Goal: Information Seeking & Learning: Check status

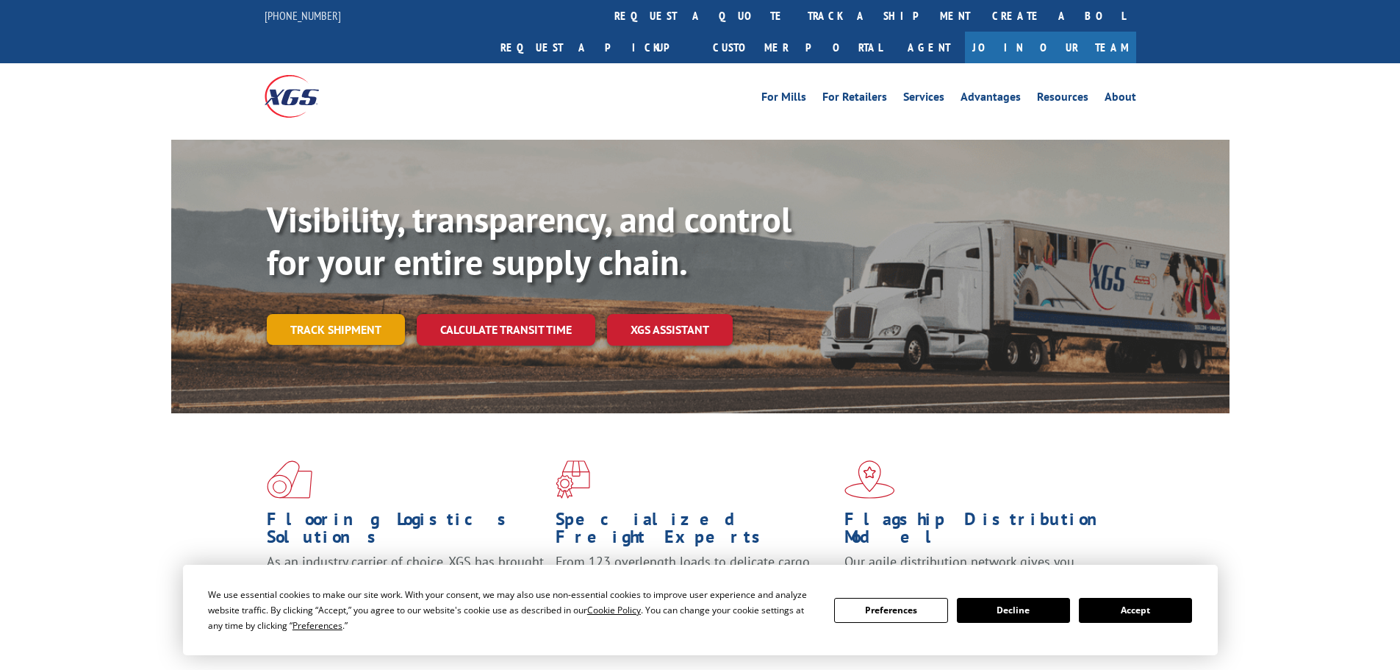
click at [335, 314] on link "Track shipment" at bounding box center [336, 329] width 138 height 31
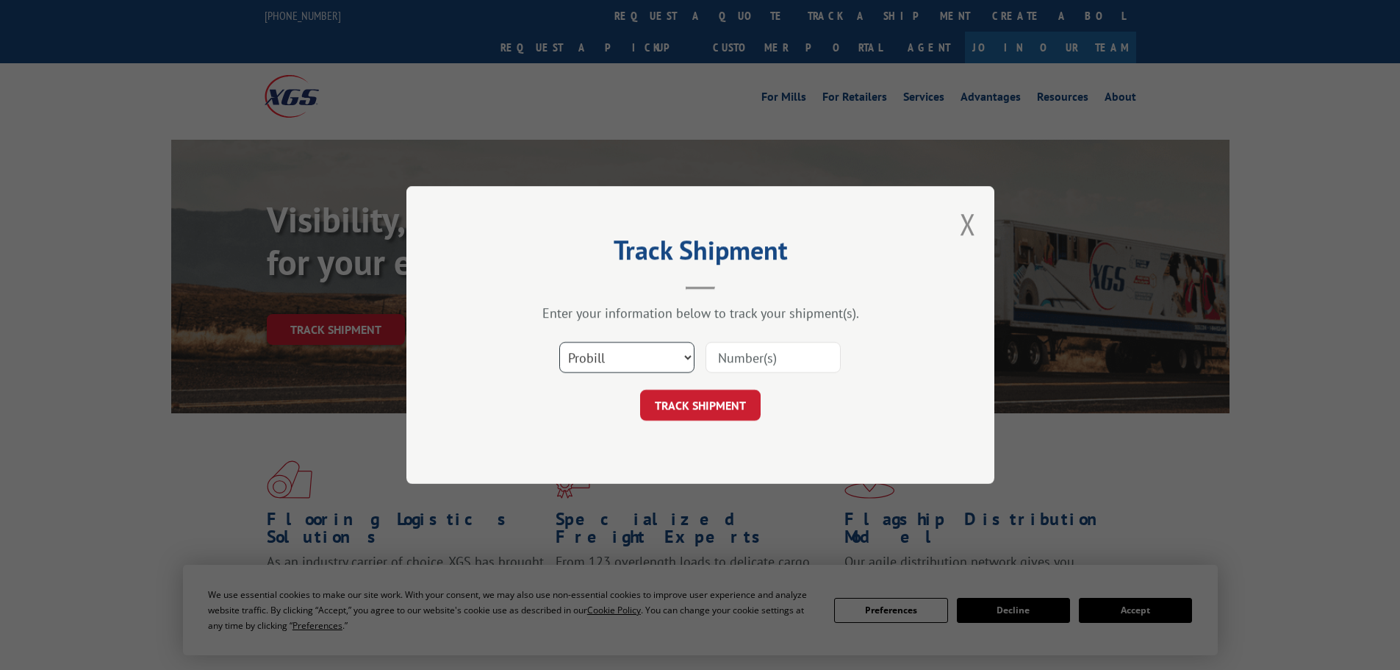
click at [614, 354] on select "Select category... Probill BOL PO" at bounding box center [626, 357] width 135 height 31
select select "po"
click at [559, 342] on select "Select category... Probill BOL PO" at bounding box center [626, 357] width 135 height 31
click at [753, 358] on input at bounding box center [773, 357] width 135 height 31
paste input "02520972"
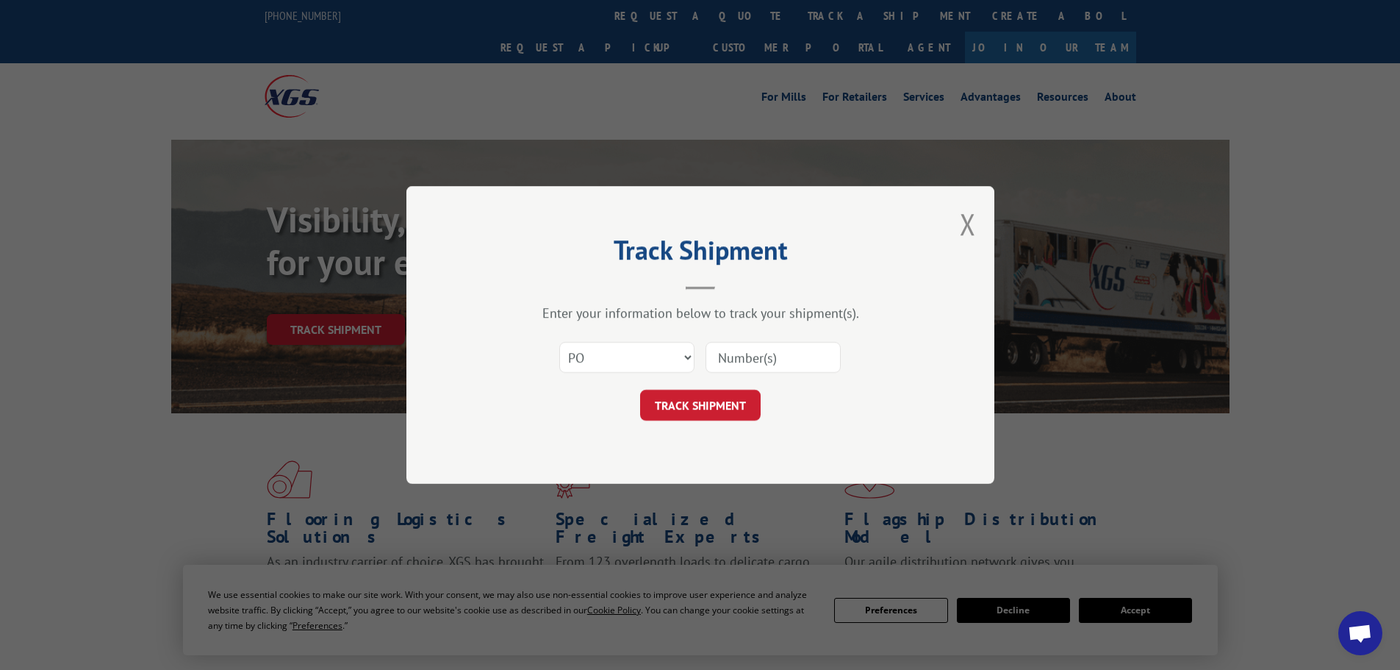
type input "02520972"
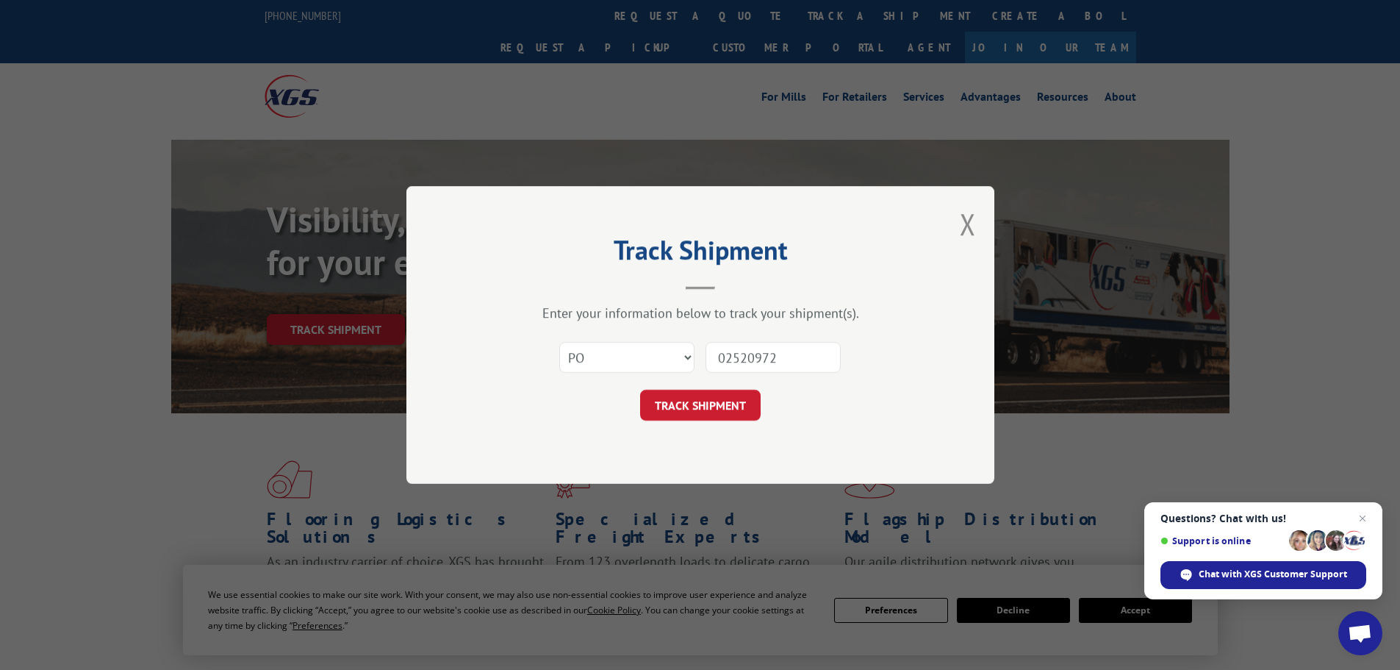
click button "TRACK SHIPMENT" at bounding box center [700, 405] width 121 height 31
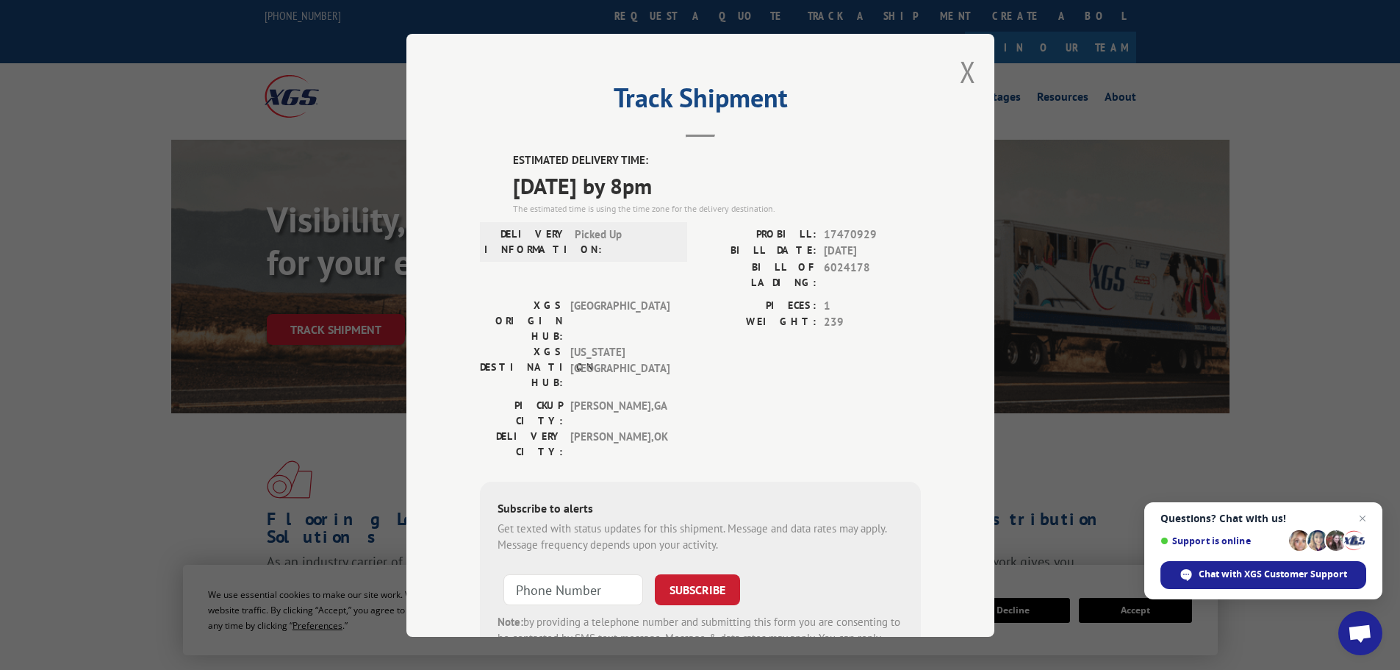
click at [601, 189] on span "[DATE] by 8pm" at bounding box center [717, 184] width 408 height 33
copy span "[DATE] by 8pm"
click at [964, 61] on button "Close modal" at bounding box center [968, 71] width 16 height 39
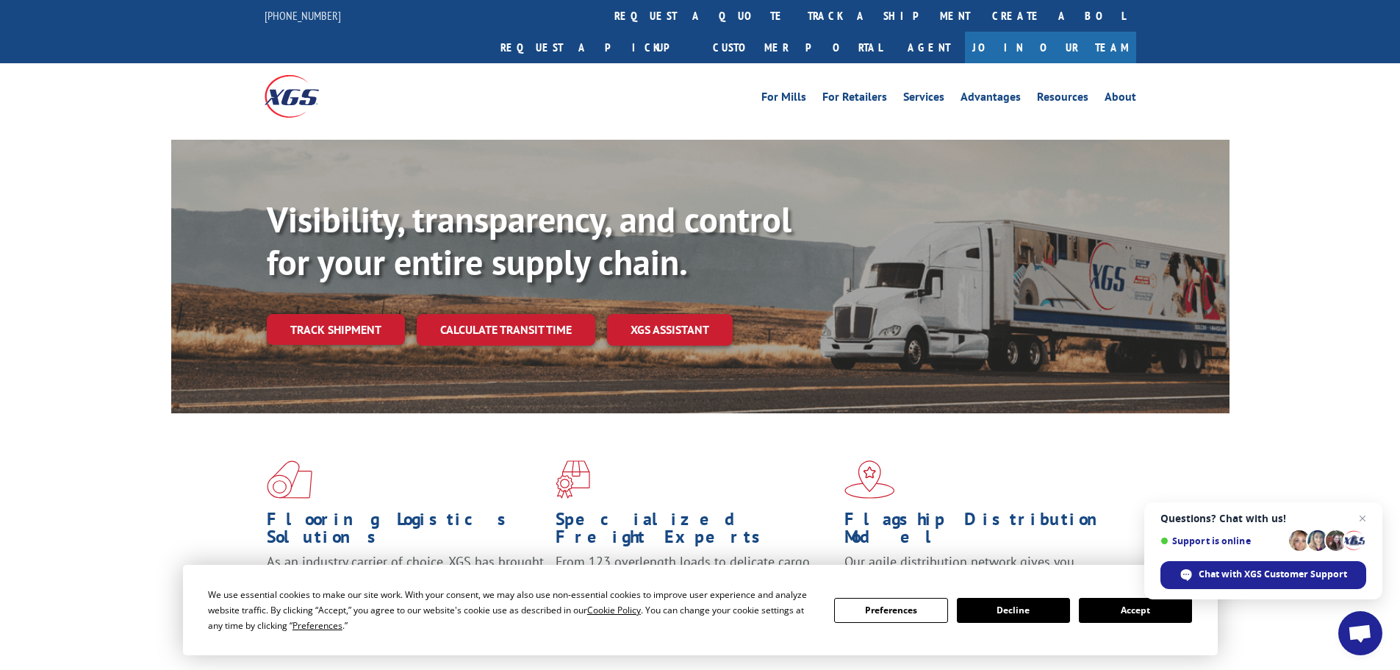
drag, startPoint x: 319, startPoint y: 306, endPoint x: 332, endPoint y: 303, distance: 13.7
click at [318, 314] on link "Track shipment" at bounding box center [336, 329] width 138 height 31
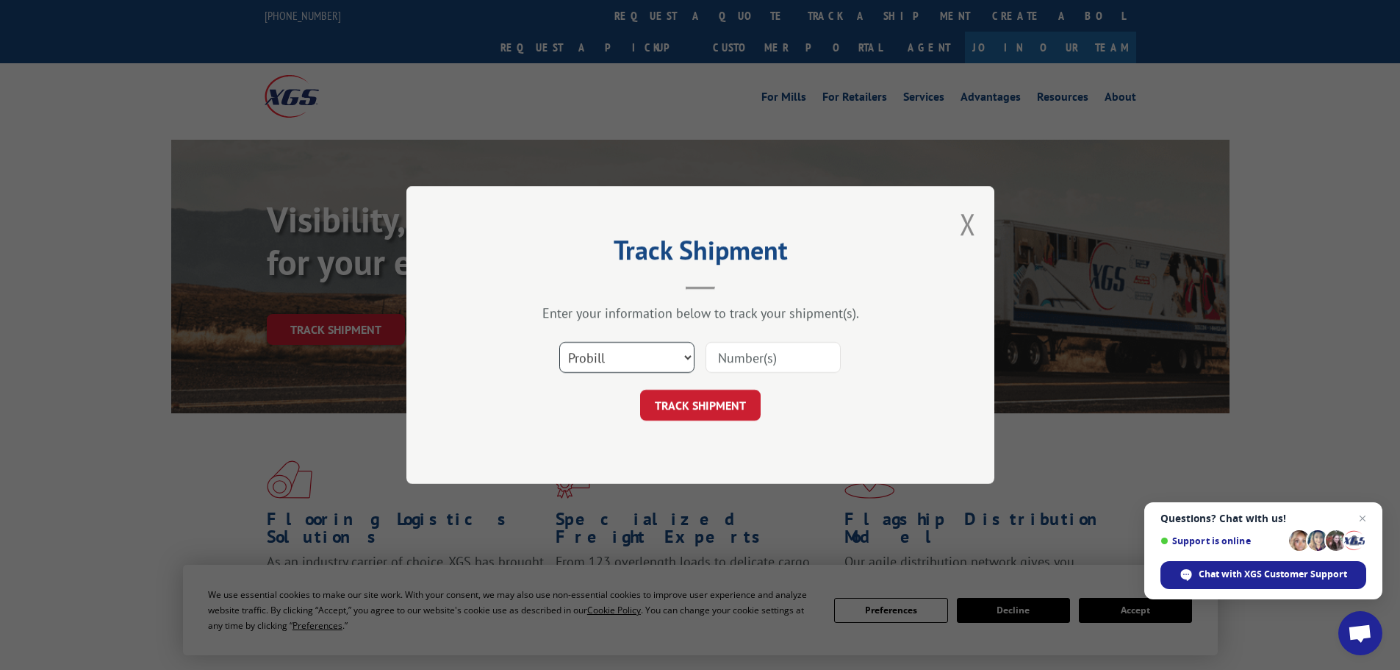
click at [630, 365] on select "Select category... Probill BOL PO" at bounding box center [626, 357] width 135 height 31
